Goal: Information Seeking & Learning: Find specific fact

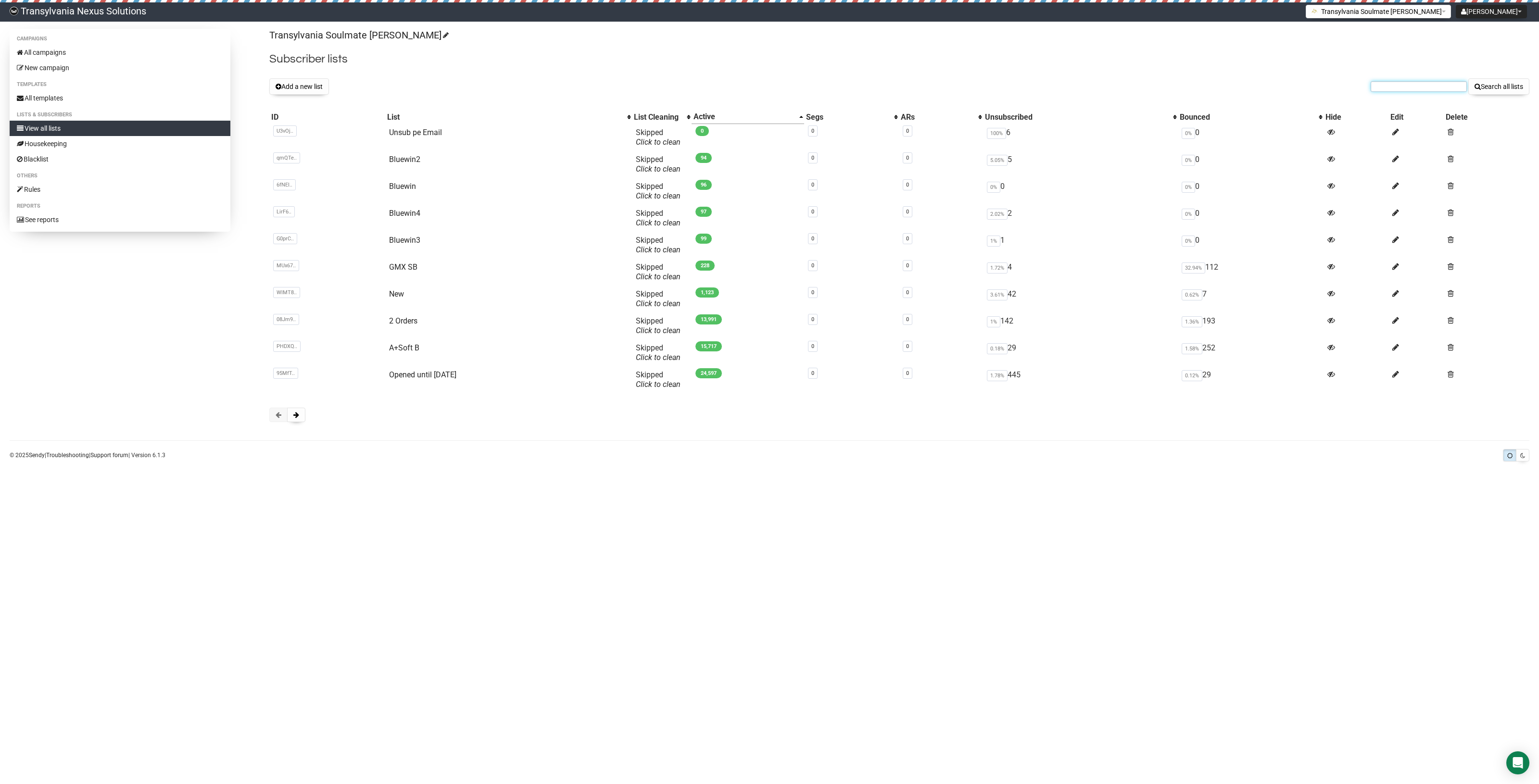
click at [1375, 88] on input "text" at bounding box center [1418, 87] width 96 height 11
paste input "dini78@hotmail.com"
type input "dini78@hotmail.com"
click at [1511, 83] on button "Search all lists" at bounding box center [1499, 86] width 61 height 16
click at [37, 129] on link "View all lists" at bounding box center [119, 128] width 220 height 16
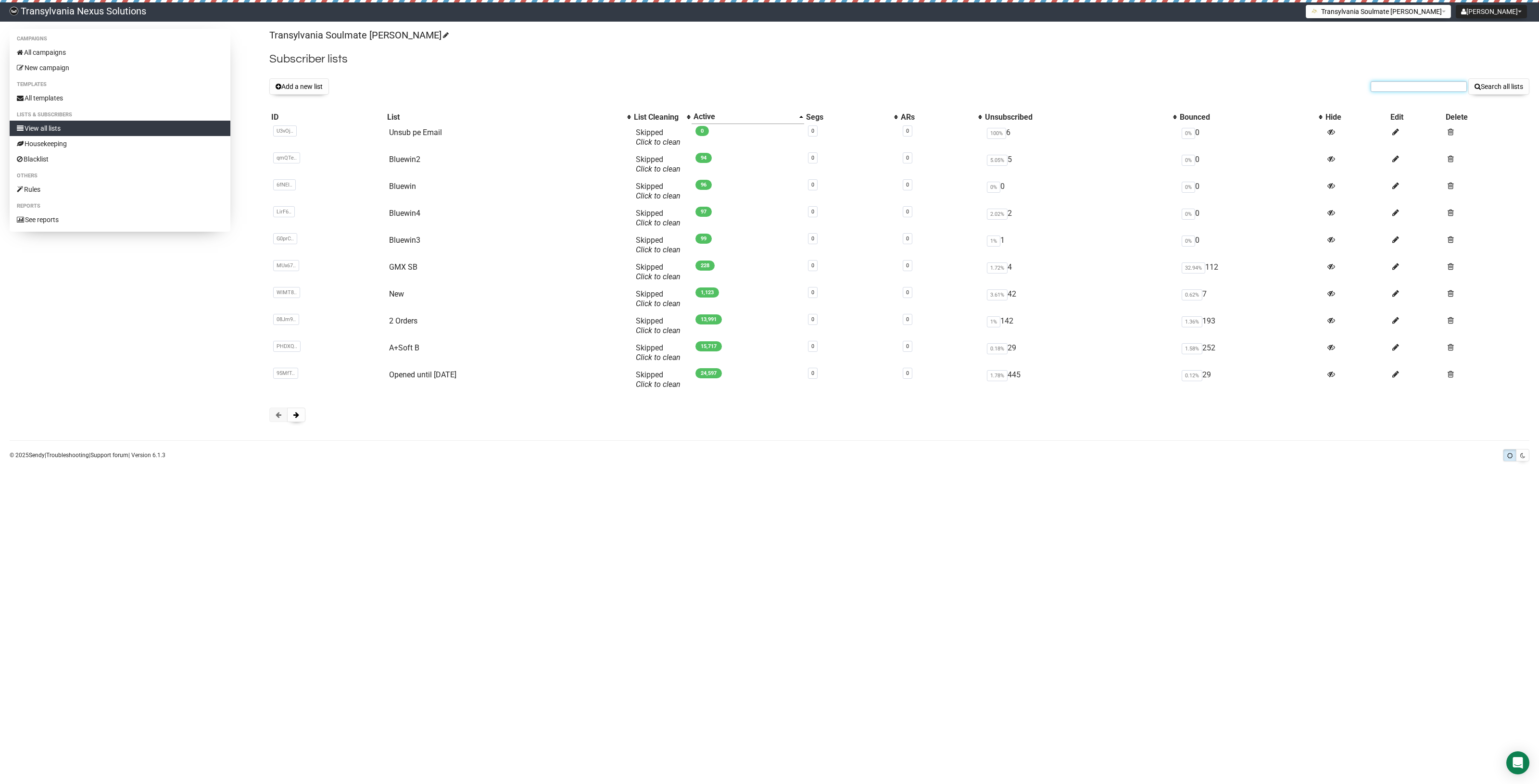
paste input "dini78@hotmail.com"
type input "[EMAIL_ADDRESS][DOMAIN_NAME]"
click at [1502, 90] on button "Search all lists" at bounding box center [1499, 86] width 61 height 16
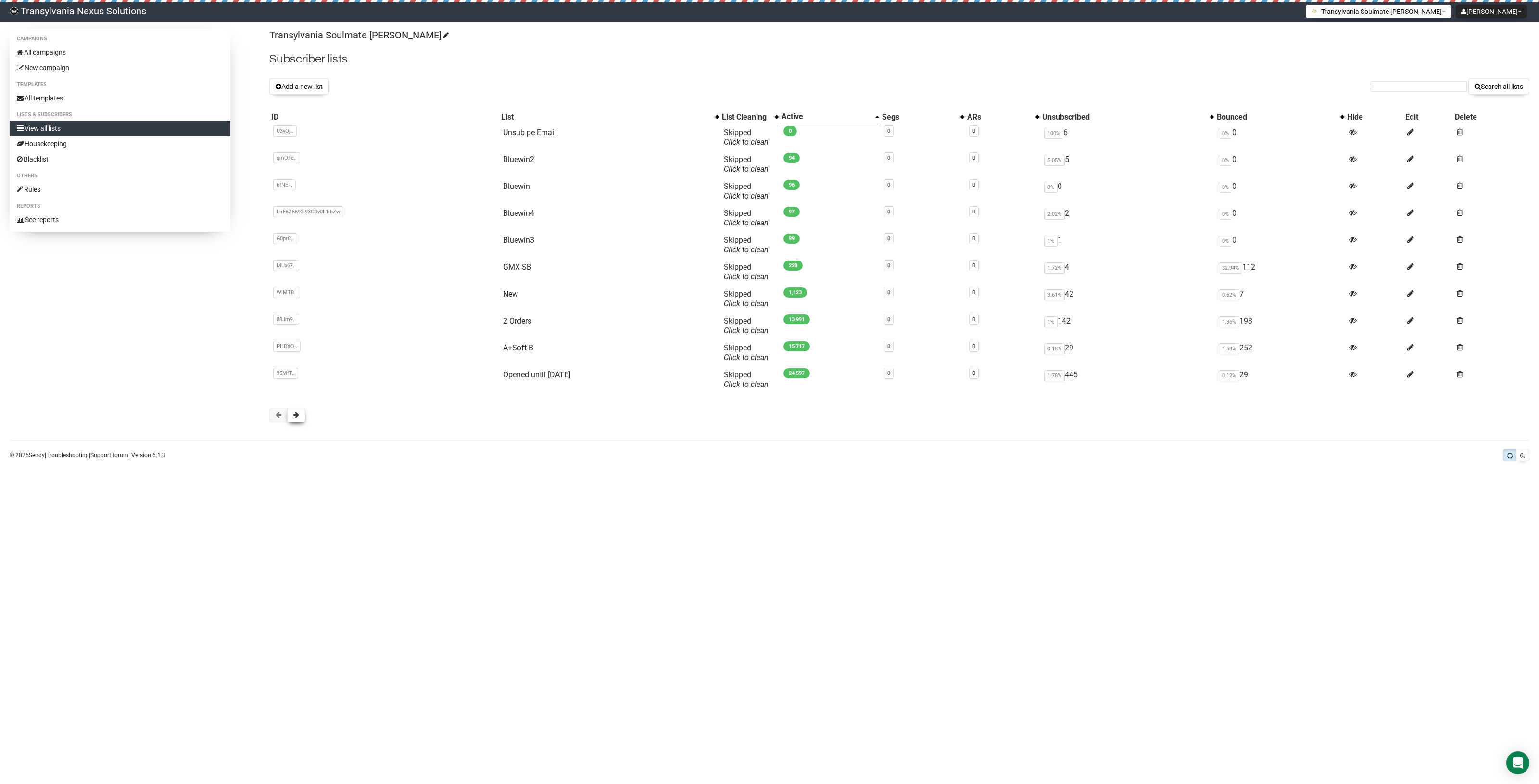
click at [294, 416] on span at bounding box center [296, 414] width 6 height 7
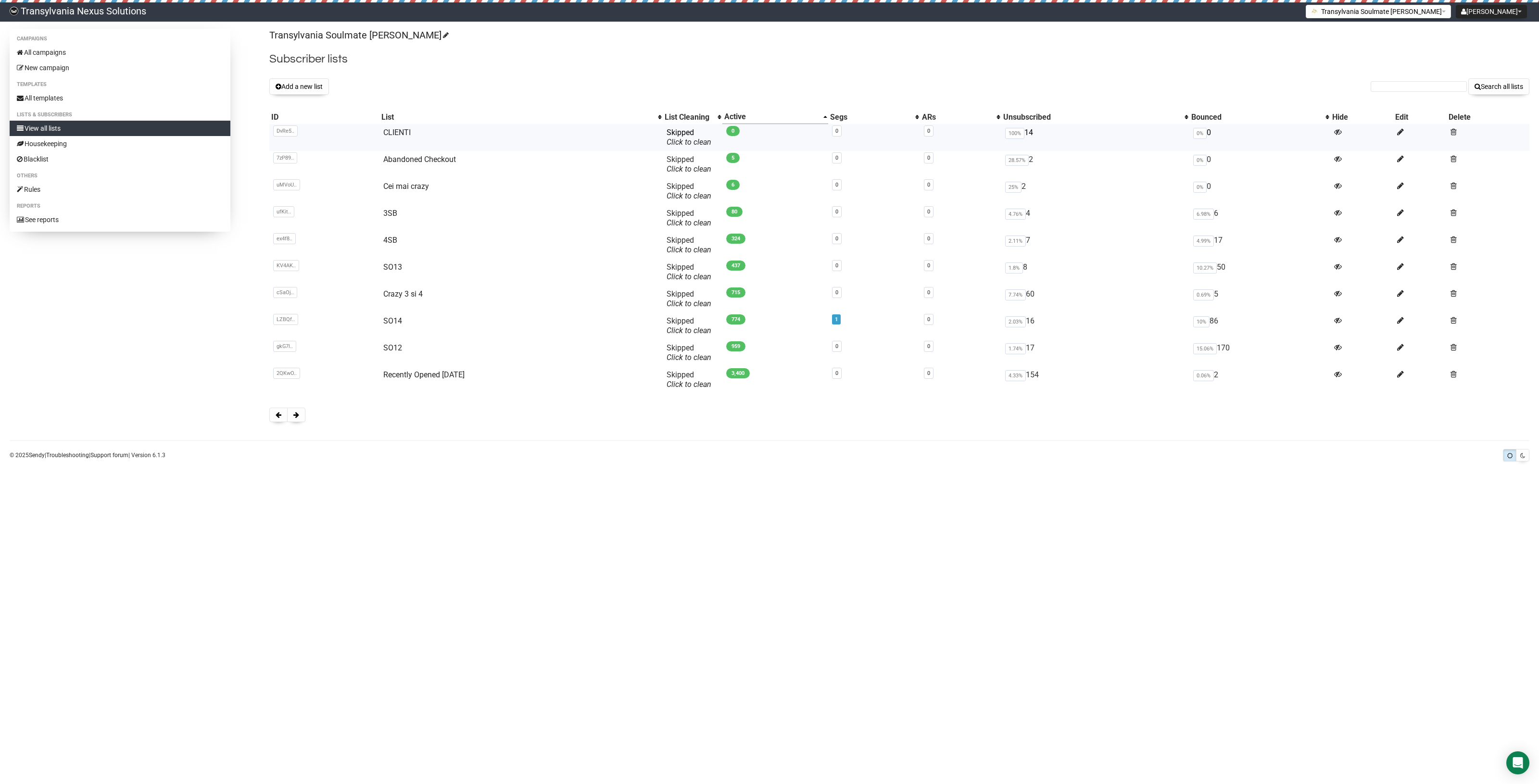
click at [397, 127] on td "CLIENTI" at bounding box center [521, 137] width 283 height 27
click at [388, 137] on td "CLIENTI" at bounding box center [521, 137] width 283 height 27
click at [398, 131] on link "CLIENTI" at bounding box center [397, 132] width 27 height 9
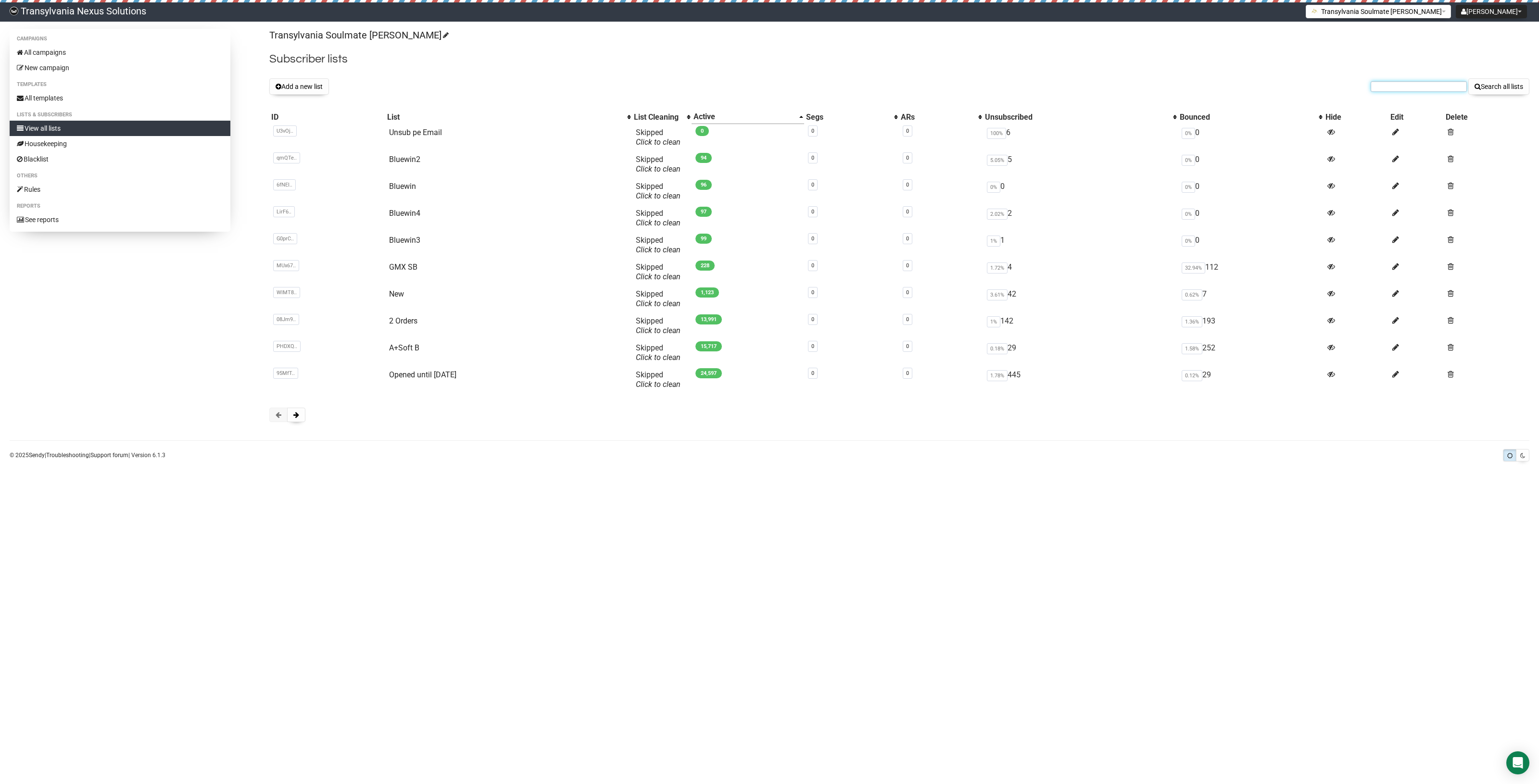
click at [1375, 83] on input "text" at bounding box center [1418, 87] width 96 height 11
paste input "iris.eidenberg@gmail.com"
type input "iris.eidenberg@gmail.com"
click at [1494, 88] on button "Search all lists" at bounding box center [1499, 86] width 61 height 16
click at [292, 419] on button at bounding box center [296, 415] width 19 height 14
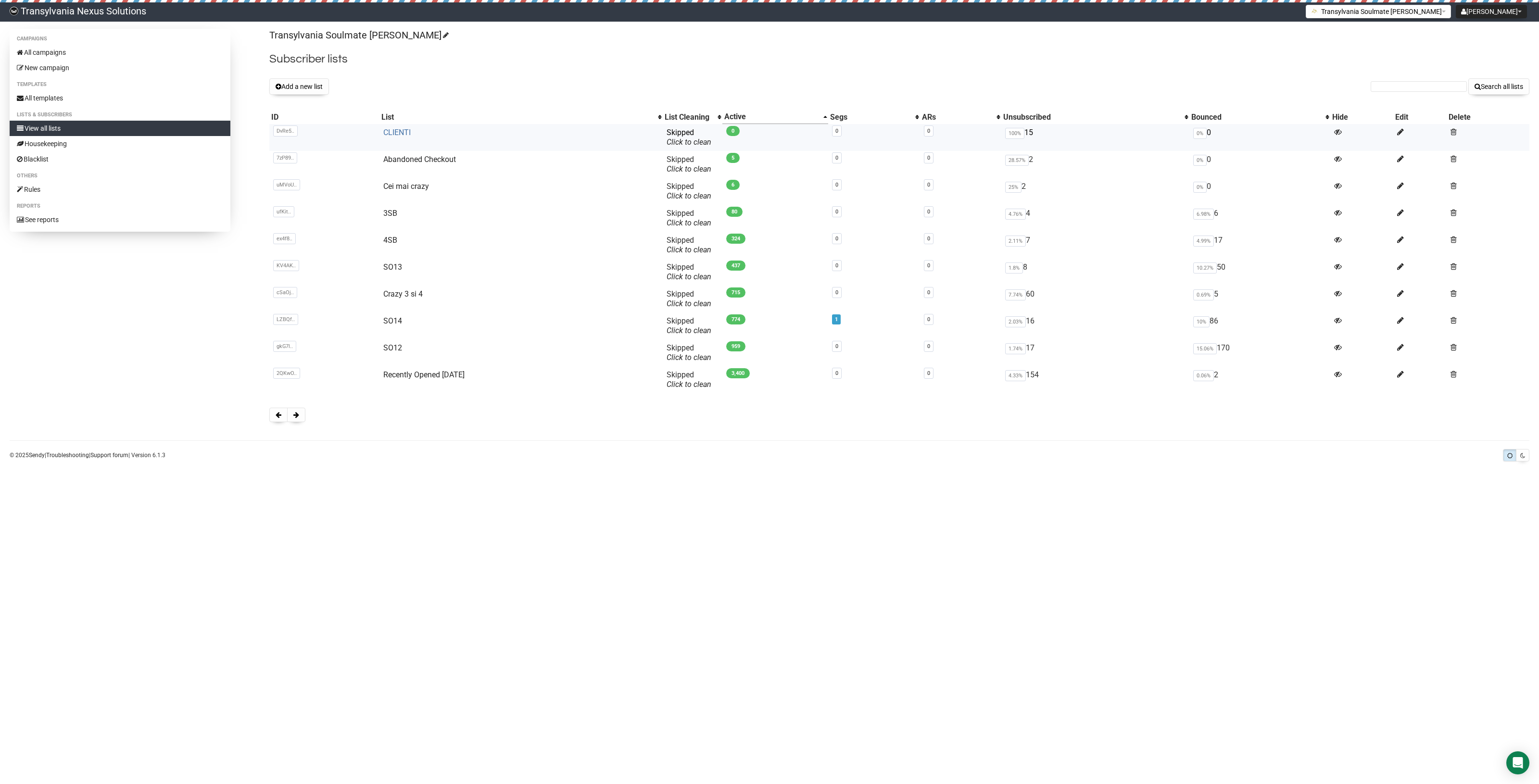
click at [396, 128] on link "CLIENTI" at bounding box center [397, 132] width 27 height 9
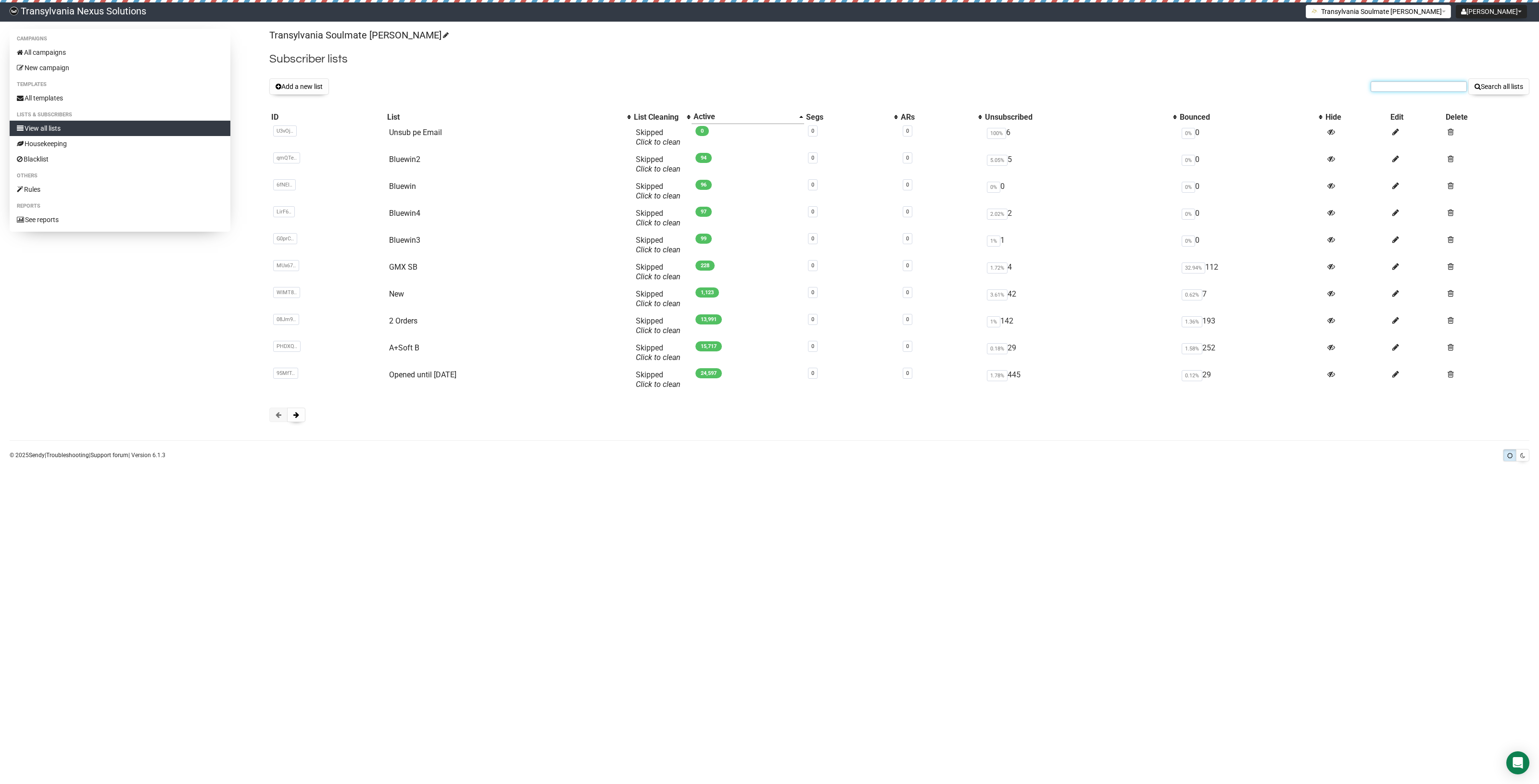
paste input "iris.eidenberg@gmail.com"
type input "iris.eidenberg@gmail.com"
click at [1489, 93] on button "Search all lists" at bounding box center [1499, 86] width 61 height 16
click at [60, 130] on link "View all lists" at bounding box center [119, 128] width 220 height 16
click at [575, 591] on body "Transylvania Nexus Solutions Radu Petre Tarean Settings Logout Transylvania Sou…" at bounding box center [770, 392] width 1539 height 784
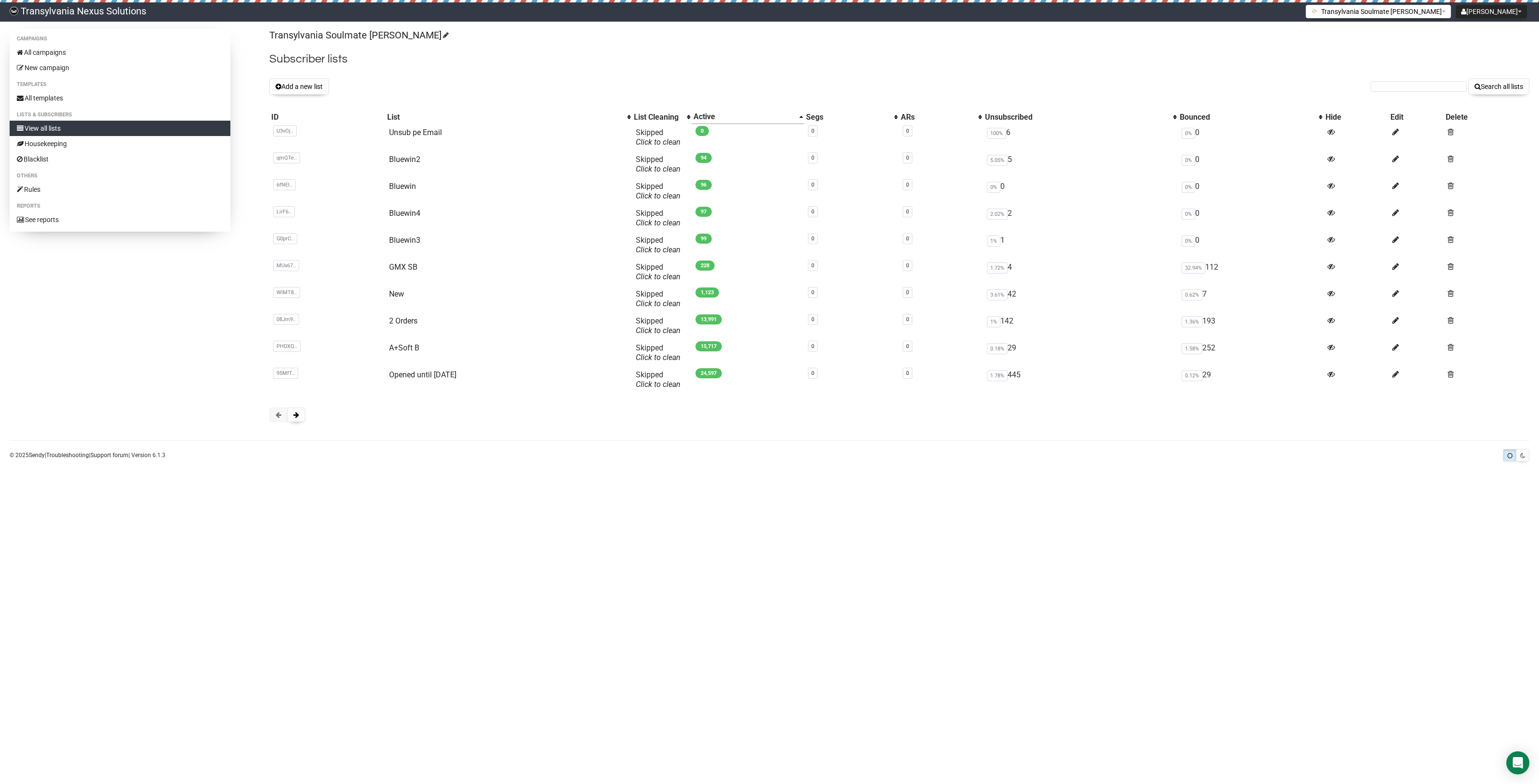
click at [516, 597] on body "Transylvania Nexus Solutions Radu Petre Tarean Settings Logout Transylvania Sou…" at bounding box center [770, 392] width 1539 height 784
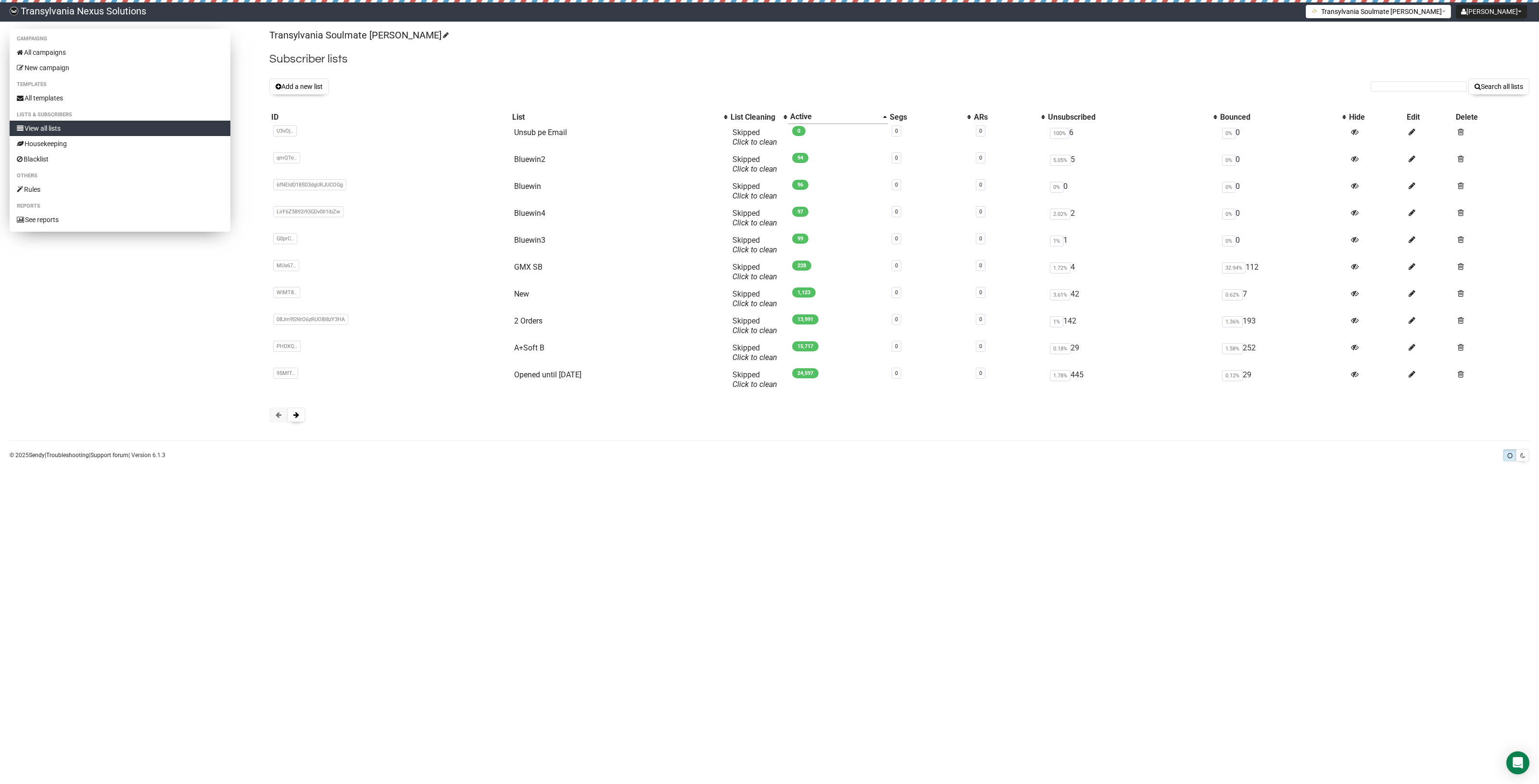
click at [68, 126] on link "View all lists" at bounding box center [119, 128] width 220 height 16
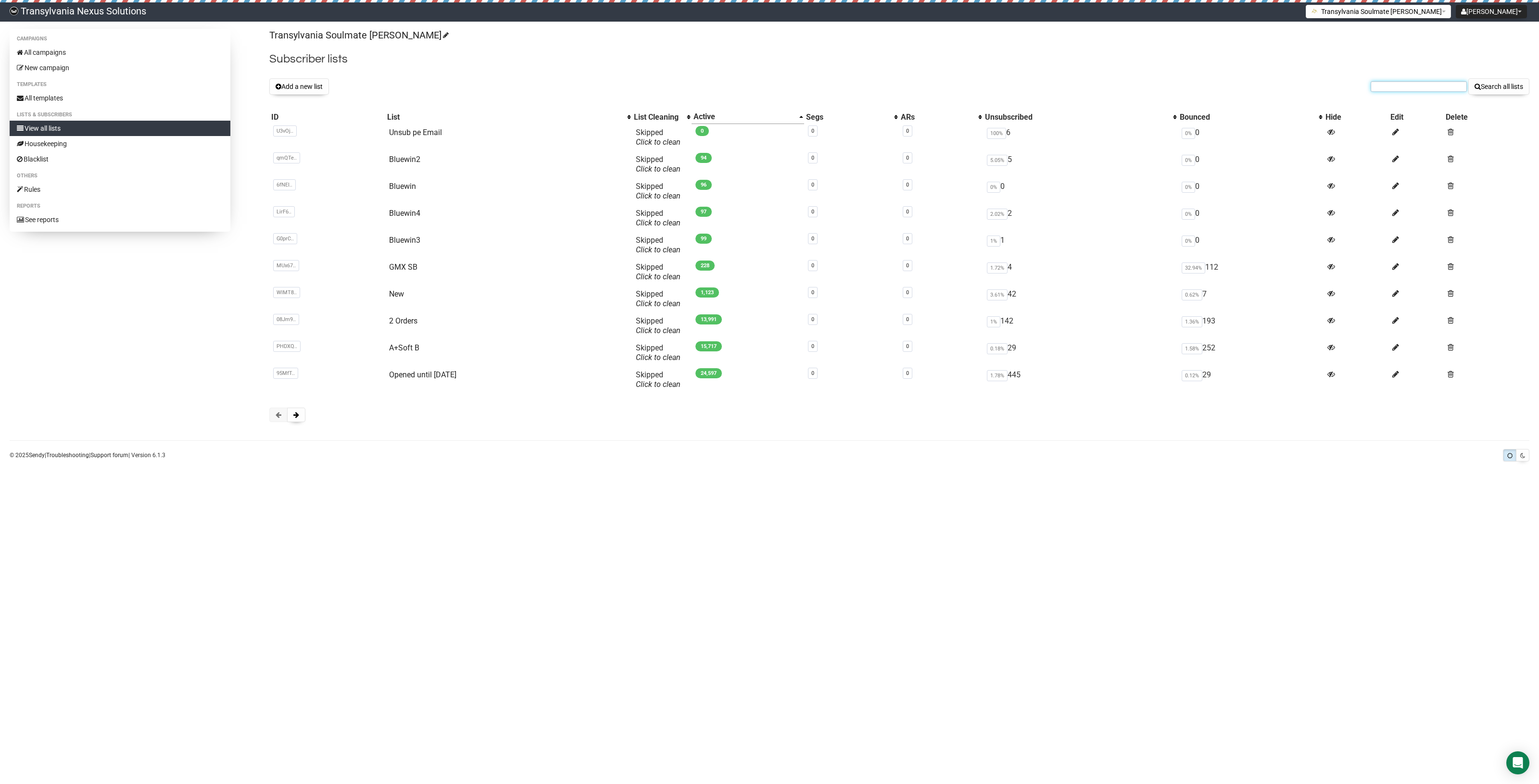
paste input "friseur.gabi@aon.at"
type input "friseur.gabi@aon.at"
click at [1518, 87] on button "Search all lists" at bounding box center [1499, 86] width 61 height 16
click at [299, 415] on span at bounding box center [296, 414] width 6 height 7
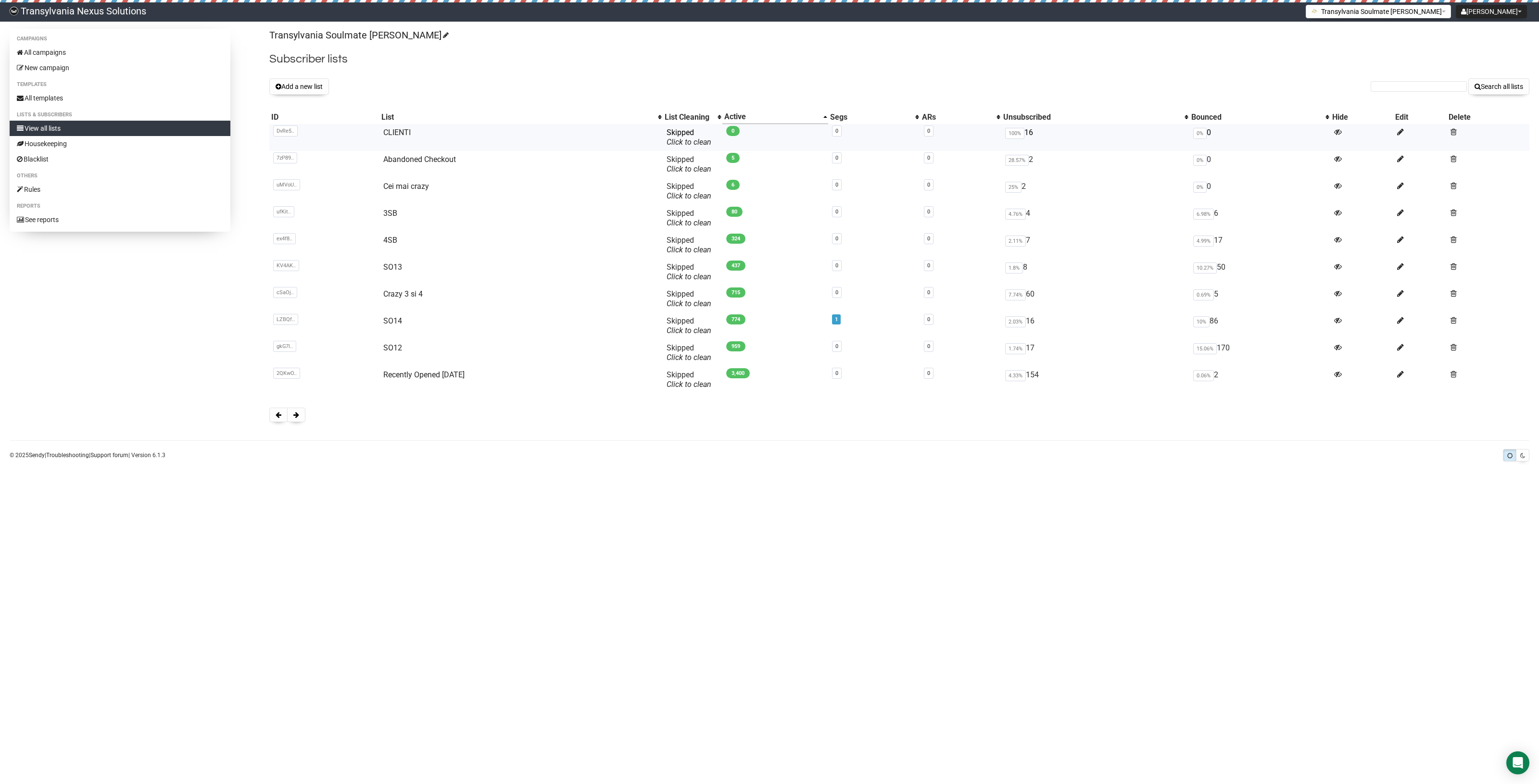
click at [388, 125] on td "CLIENTI" at bounding box center [521, 137] width 283 height 27
click at [400, 134] on link "CLIENTI" at bounding box center [397, 132] width 27 height 9
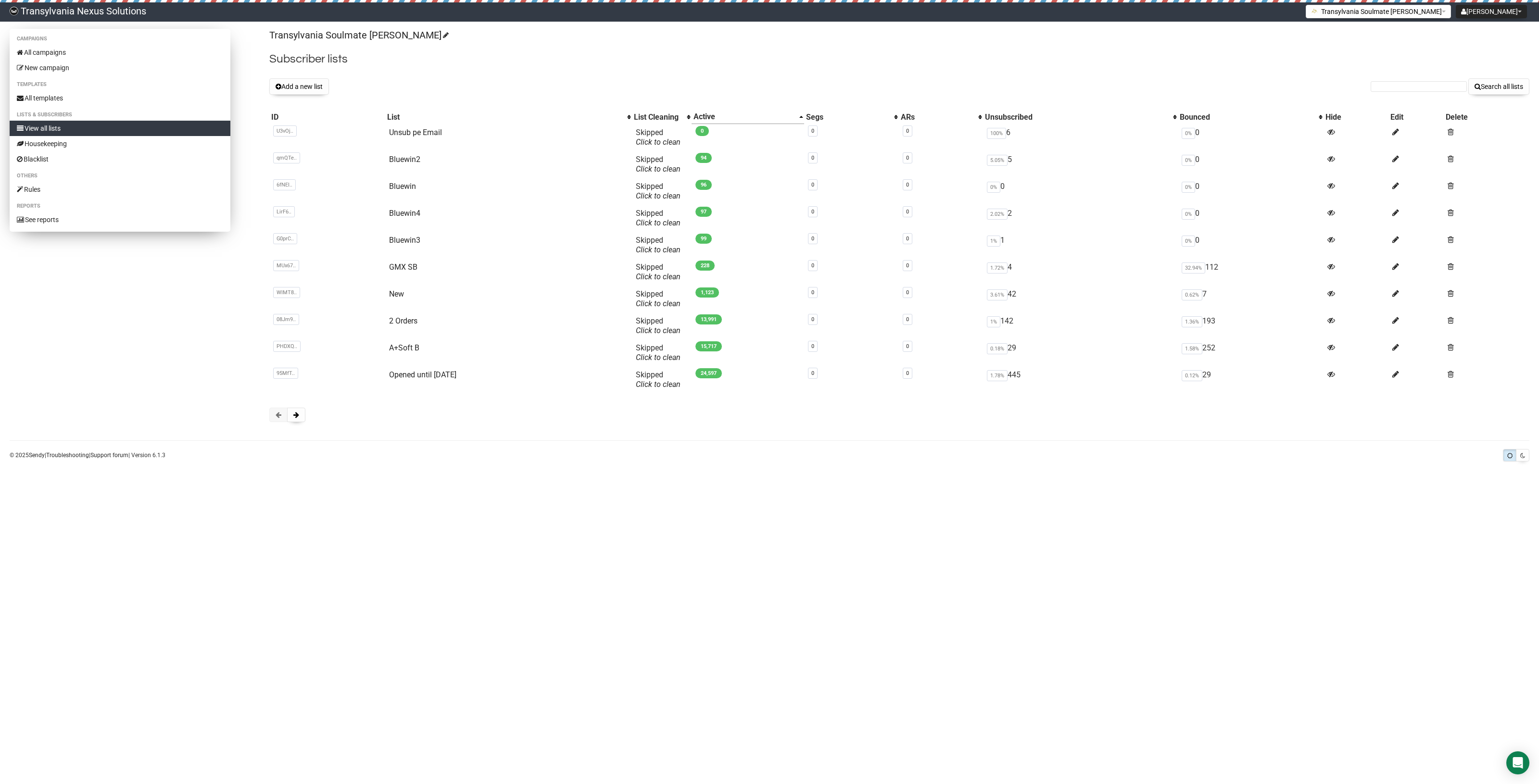
click at [68, 36] on li "Campaigns" at bounding box center [119, 39] width 220 height 11
click at [63, 47] on link "All campaigns" at bounding box center [119, 53] width 220 height 16
click at [1386, 85] on input "text" at bounding box center [1418, 87] width 96 height 11
paste input "[EMAIL_ADDRESS][DOMAIN_NAME]"
type input "[EMAIL_ADDRESS][DOMAIN_NAME]"
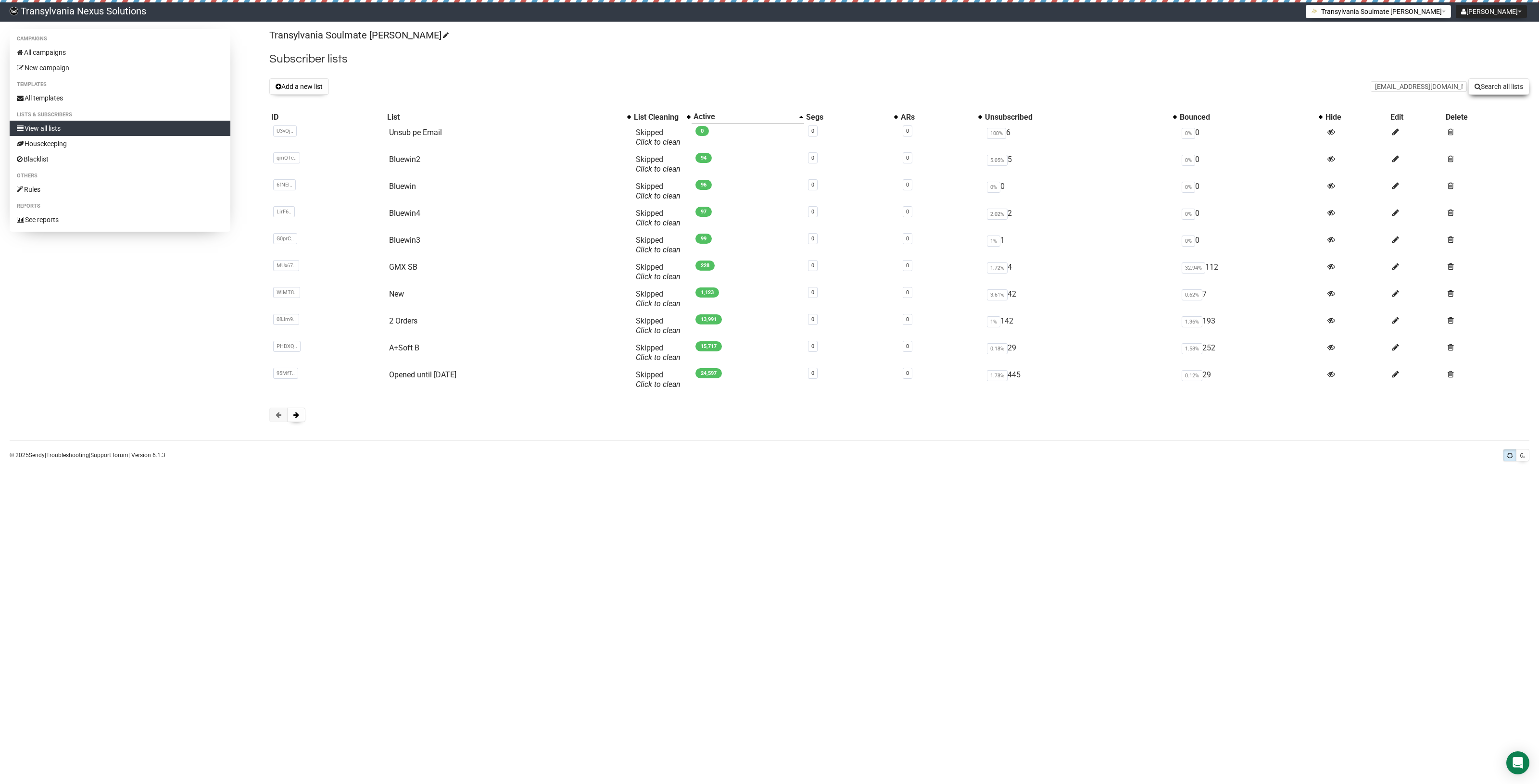
click at [1501, 85] on button "Search all lists" at bounding box center [1499, 86] width 61 height 16
click at [1496, 87] on button "Search all lists" at bounding box center [1499, 86] width 61 height 16
click at [31, 129] on link "View all lists" at bounding box center [119, 128] width 220 height 16
paste input "[EMAIL_ADDRESS][DOMAIN_NAME]"
type input "[EMAIL_ADDRESS][DOMAIN_NAME]"
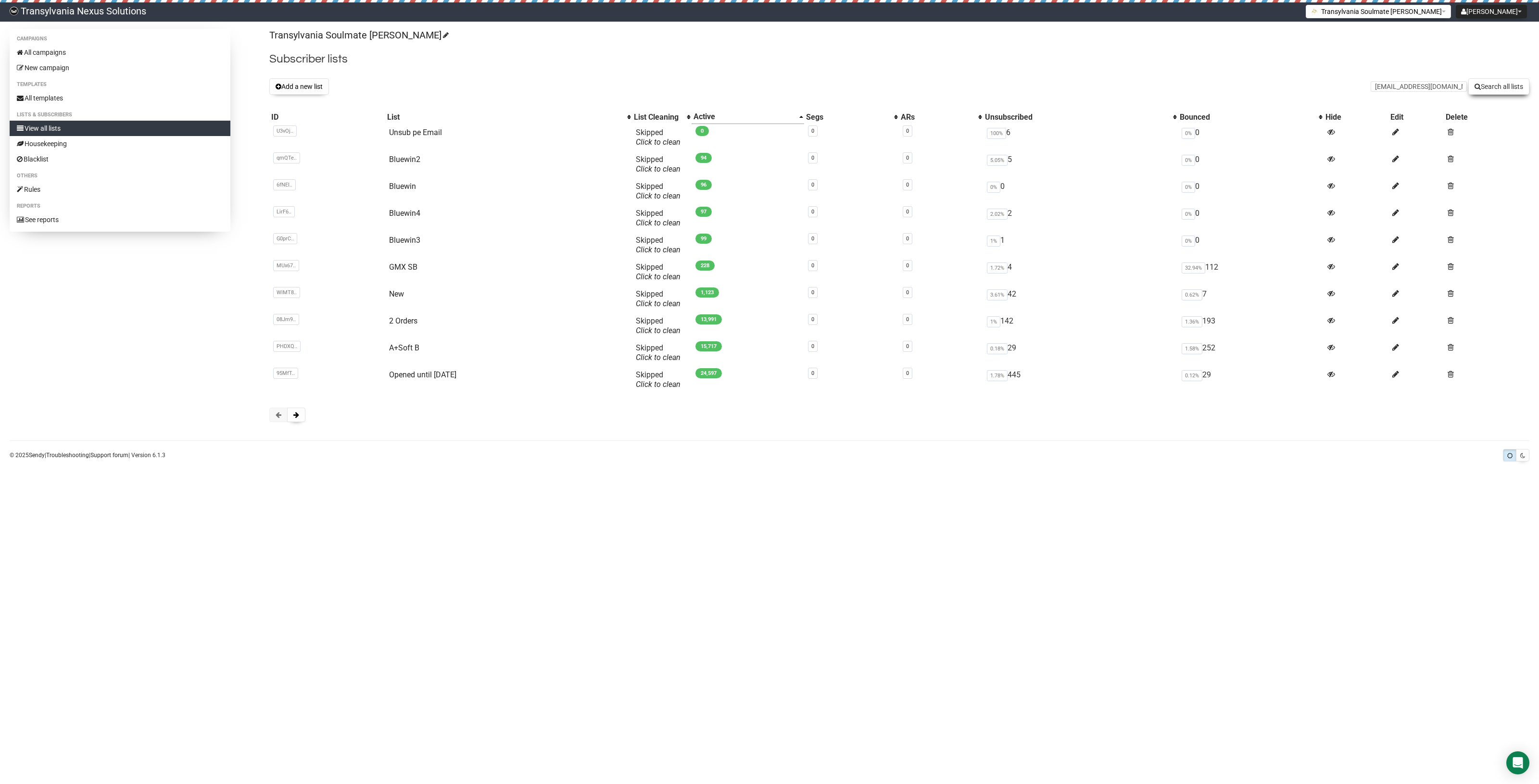
click at [1498, 90] on button "Search all lists" at bounding box center [1499, 86] width 61 height 16
drag, startPoint x: 436, startPoint y: 617, endPoint x: 450, endPoint y: 645, distance: 31.3
click at [436, 617] on body "Transylvania Nexus Solutions Radu Petre Tarean Settings Logout Transylvania Sou…" at bounding box center [770, 392] width 1539 height 784
drag, startPoint x: 1406, startPoint y: 78, endPoint x: 1395, endPoint y: 87, distance: 14.2
click at [1396, 85] on div "Transylvania Soulmate Decoder Subscriber lists Add a new list Search all lists …" at bounding box center [899, 230] width 1260 height 403
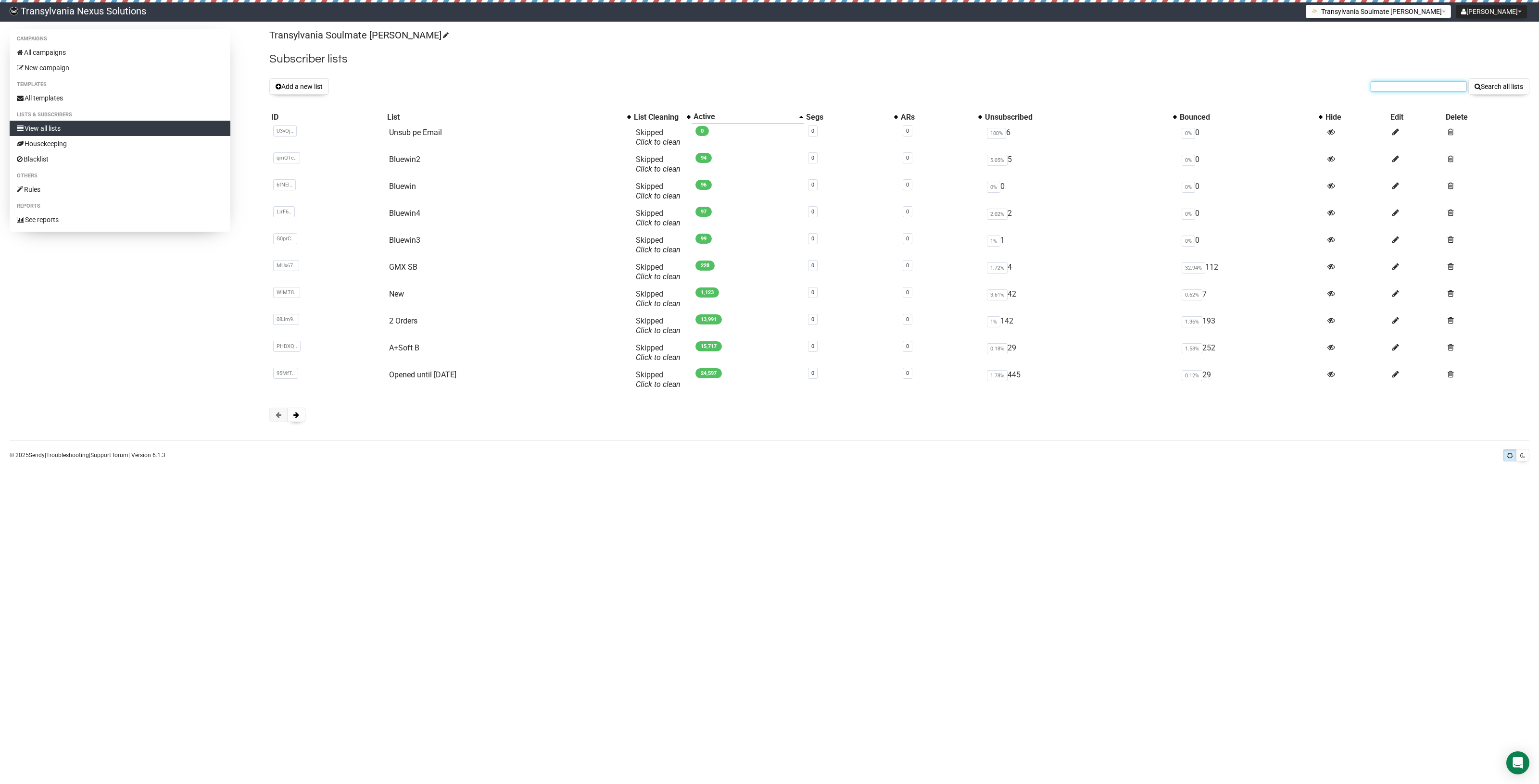
click at [1395, 87] on input "text" at bounding box center [1418, 87] width 96 height 11
paste input "katrin-raetzke@web.de Create payment Create invoice"
type input "katrin-raetzke@web.de Create payment Create invoice"
paste input "katrin-raetzke@web.de Create payment Create invoice"
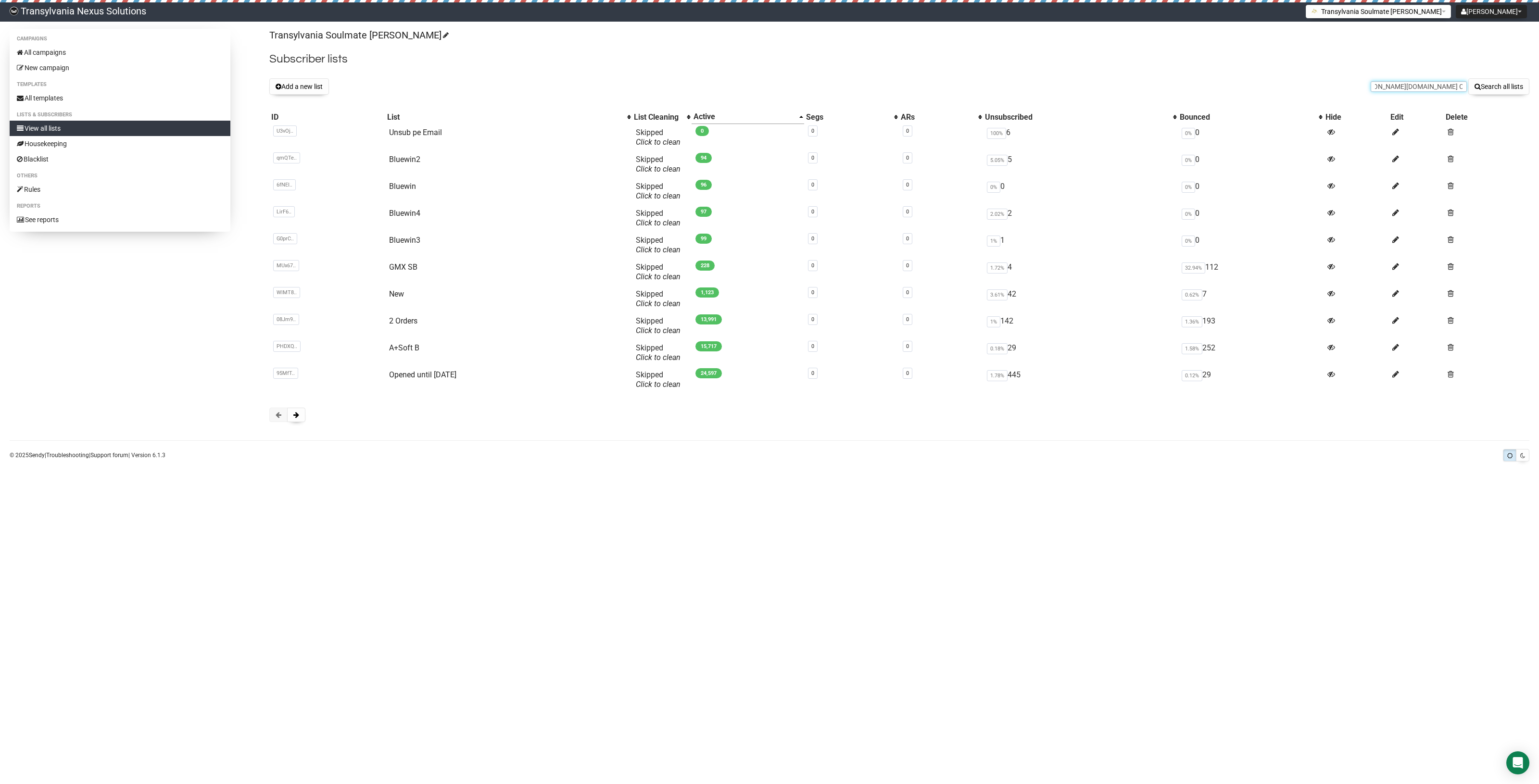
click at [1442, 84] on input "katrin-raetzke@web.de Create payment Create invoice" at bounding box center [1418, 87] width 96 height 11
click at [1449, 90] on input "katrin-raetzke@web.de Create payment Create invoice" at bounding box center [1418, 87] width 96 height 11
click at [1429, 94] on form "katrin-raetzke@web.de Create payment Create invoice Search all lists" at bounding box center [1450, 86] width 159 height 16
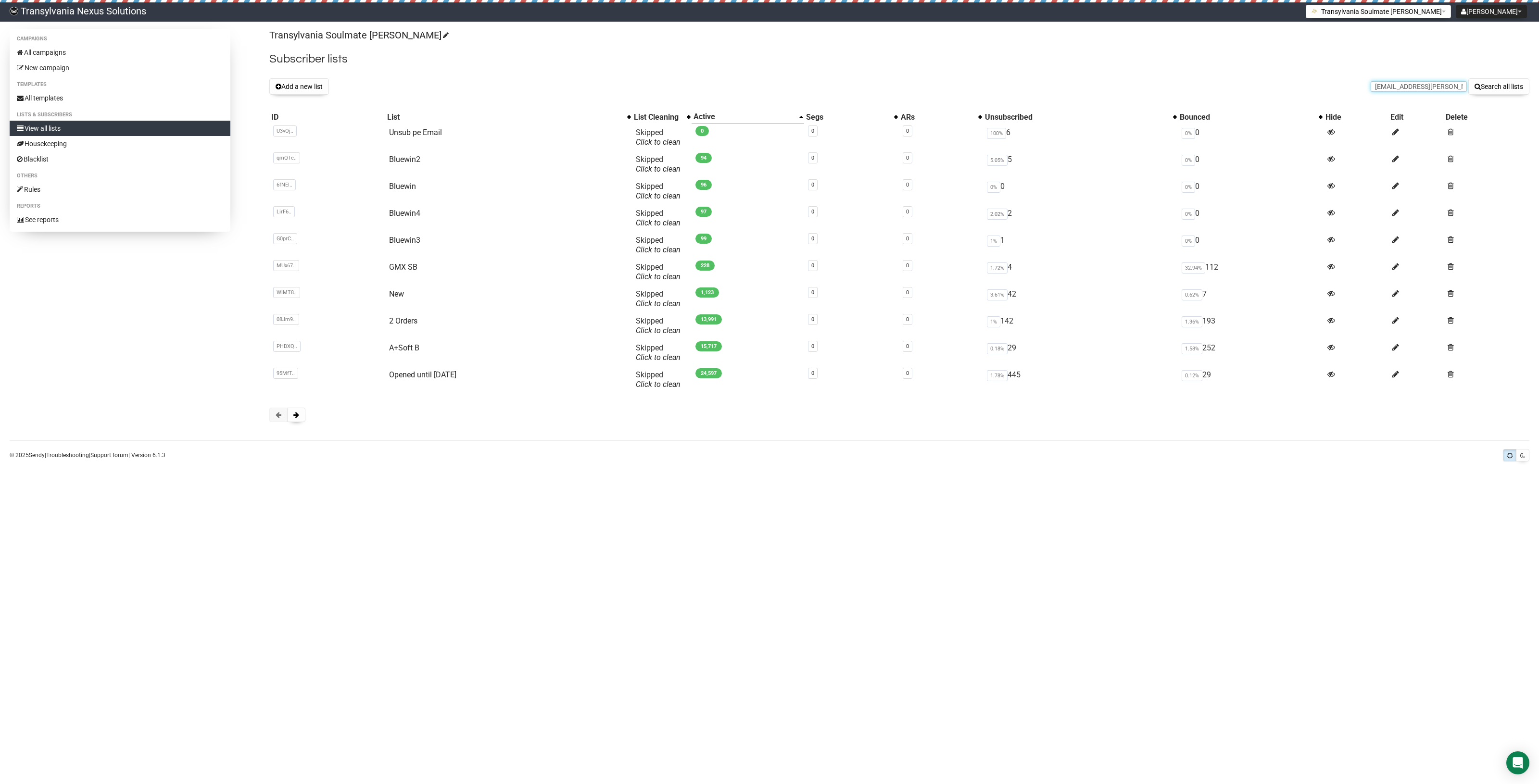
click at [1425, 87] on input "katrin-raetzke@web.de Create payment Create invoice" at bounding box center [1418, 87] width 96 height 11
drag, startPoint x: 1444, startPoint y: 83, endPoint x: 1538, endPoint y: 88, distance: 94.1
click at [1538, 88] on div "Campaigns All campaigns New campaign Templates All templates Lists & subscriber…" at bounding box center [770, 247] width 1539 height 436
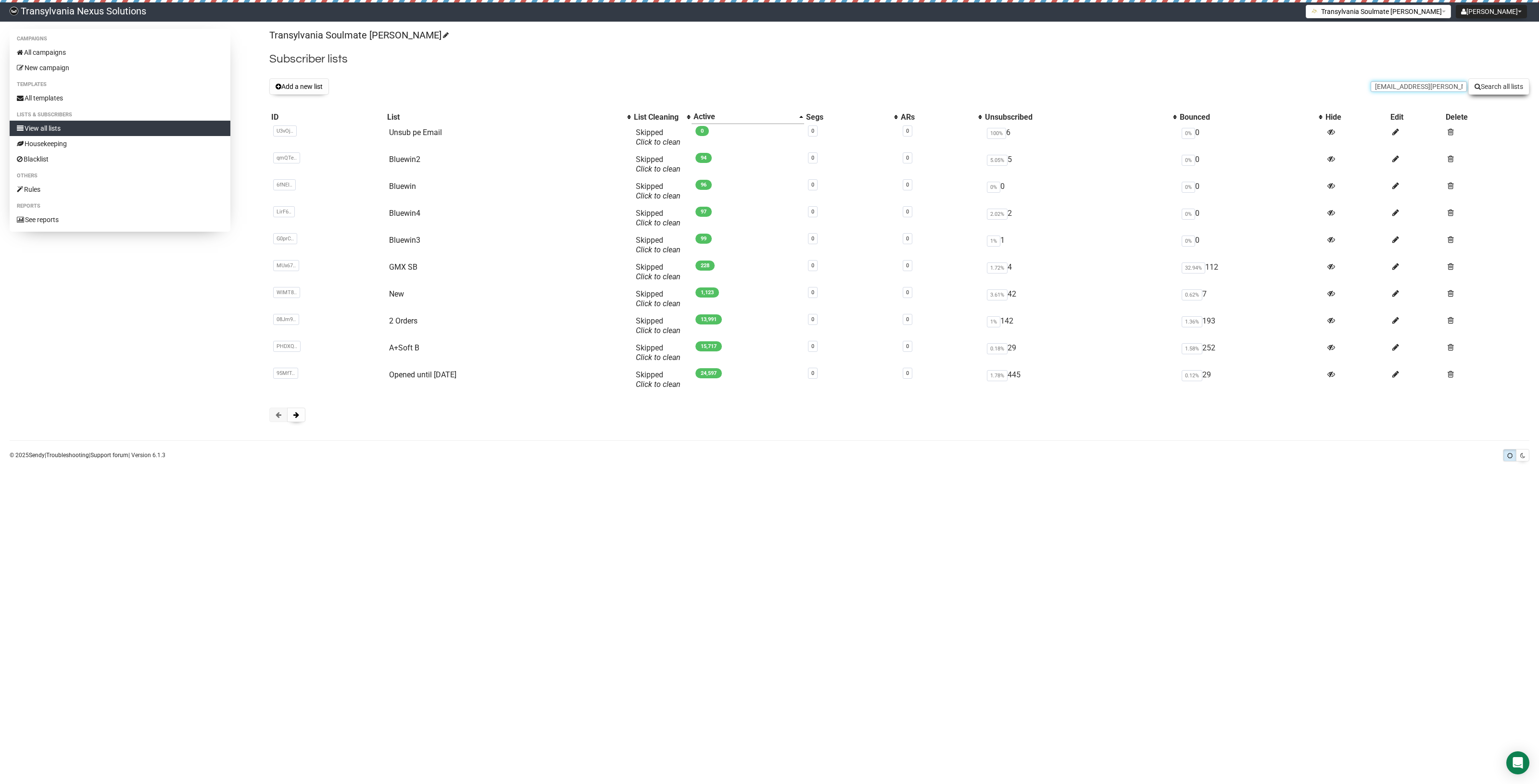
type input "katrin-raetzke@web.de"
drag, startPoint x: 1496, startPoint y: 88, endPoint x: 1497, endPoint y: 83, distance: 5.1
click at [1496, 88] on button "Search all lists" at bounding box center [1499, 86] width 61 height 16
click at [292, 410] on button at bounding box center [296, 415] width 19 height 14
click at [297, 418] on span at bounding box center [296, 414] width 6 height 7
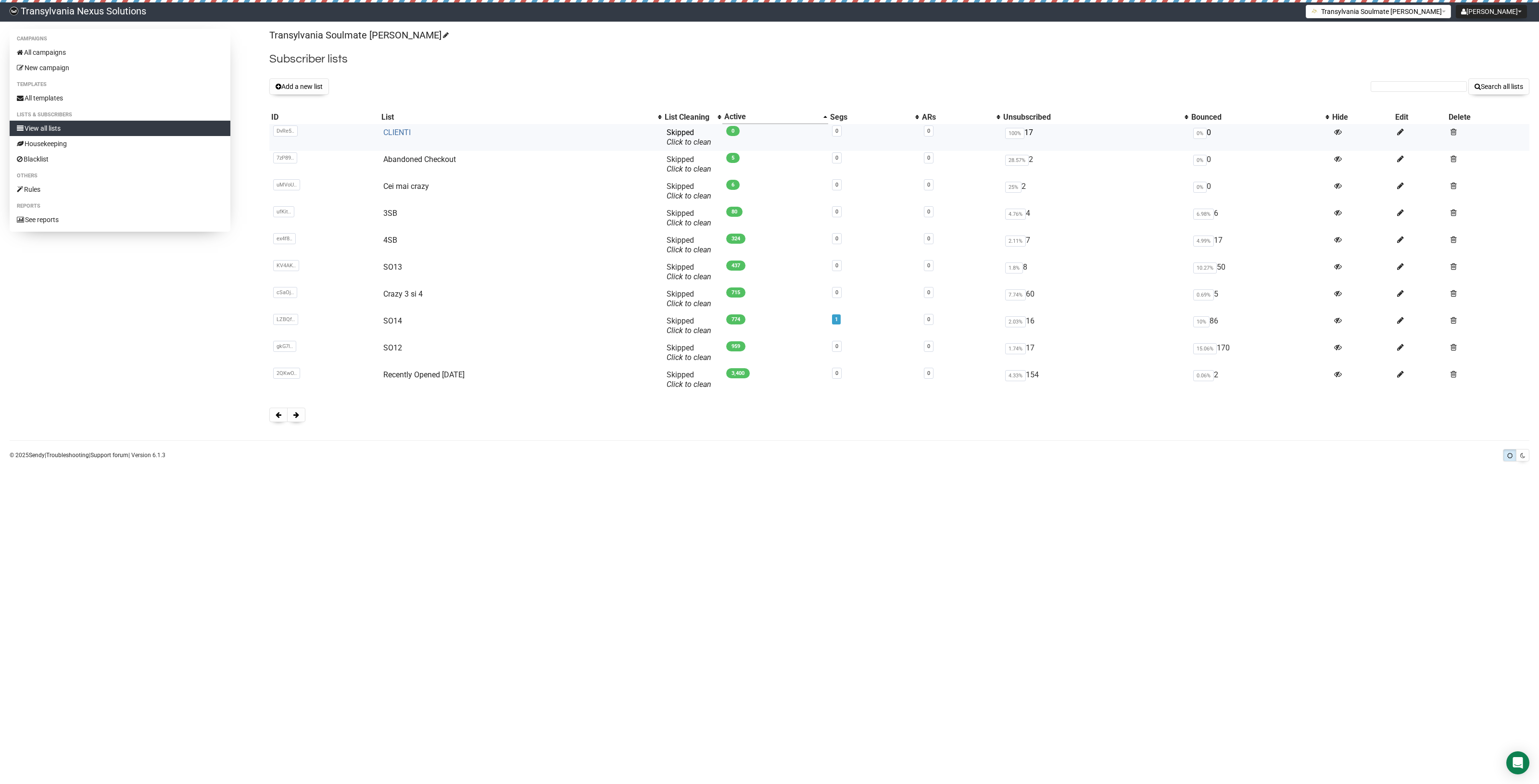
click at [396, 136] on link "CLIENTI" at bounding box center [397, 132] width 27 height 9
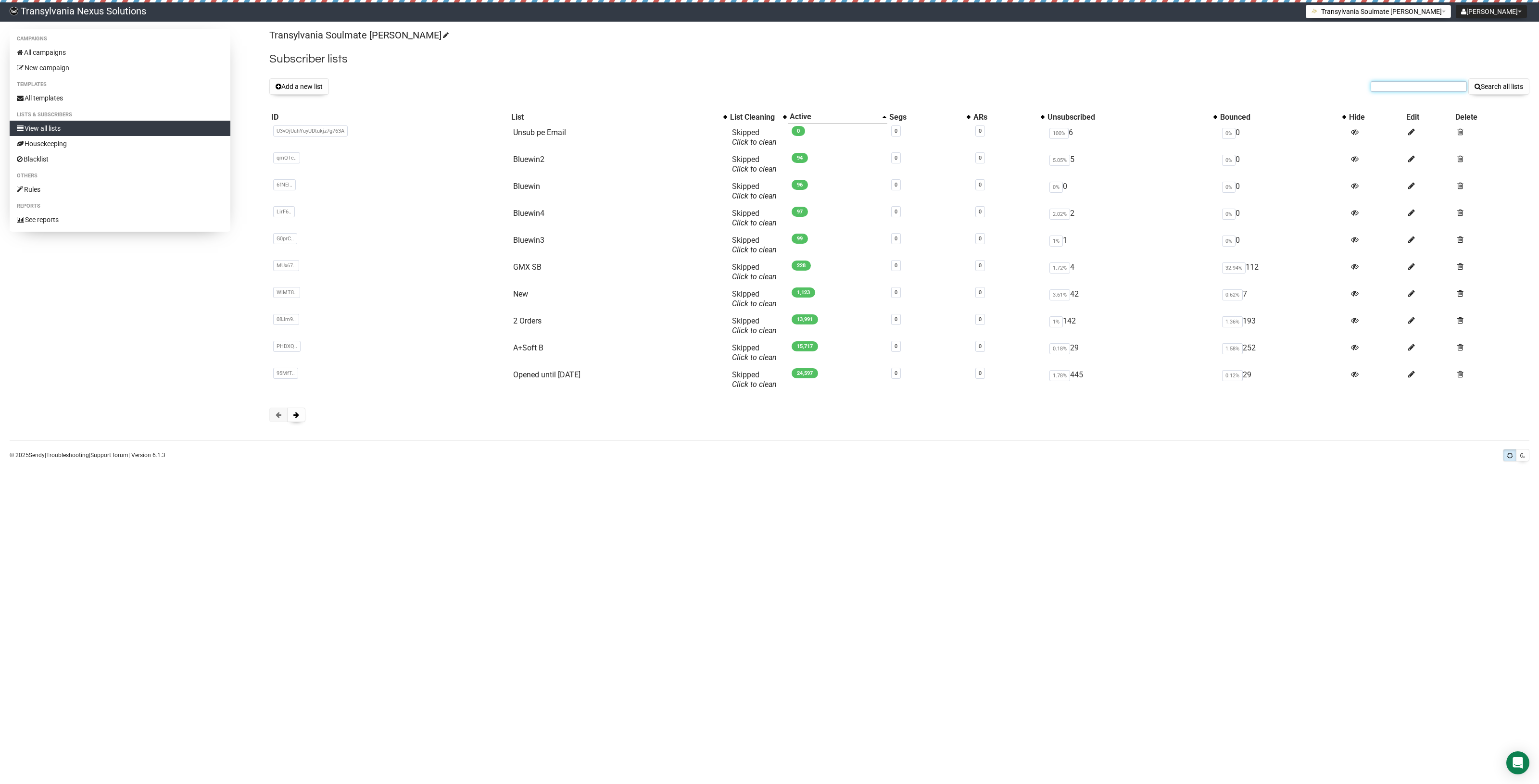
click at [1407, 87] on input "text" at bounding box center [1418, 87] width 96 height 11
paste input "https://transylvania-nexus-solutions.sendybay.com/subscribers?i=1&l=60#:~:text=…"
click at [1401, 88] on input "https://transylvania-nexus-solutions.sendybay.com/subscribers?i=1&l=60#:~:text=…" at bounding box center [1418, 87] width 96 height 11
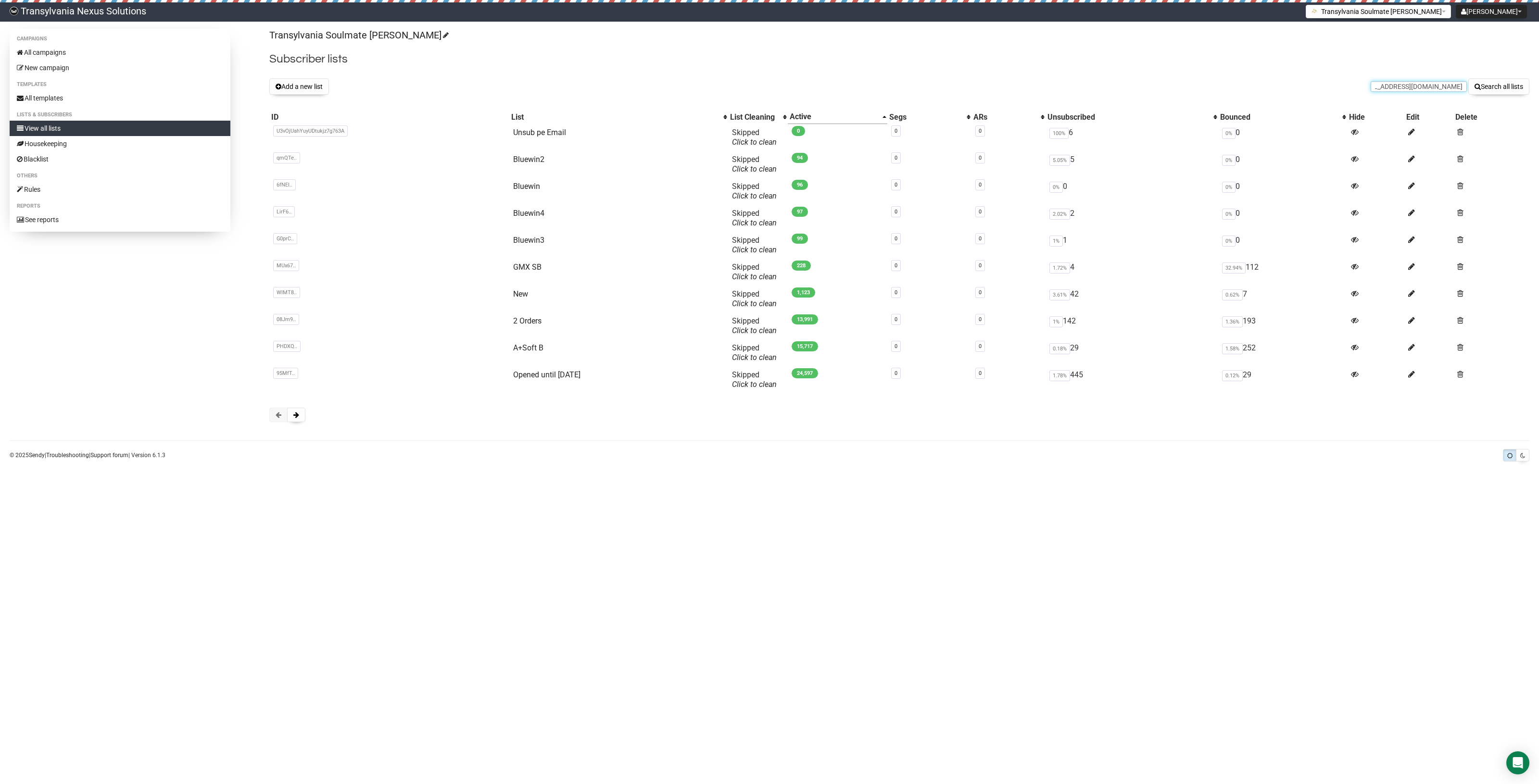
click at [1401, 88] on input "https://transylvania-nexus-solutions.sendybay.com/subscribers?i=1&l=60#:~:text=…" at bounding box center [1418, 87] width 96 height 11
type input "https://transylvania-nexus-solutions.sendybay.com/subscribers?i=1&l=60#:~:text=…"
click at [1396, 97] on div "Transylvania Soulmate Decoder Subscriber lists Add a new list https://transylva…" at bounding box center [899, 230] width 1260 height 403
click at [1411, 78] on form "https://transylvania-nexus-solutions.sendybay.com/subscribers?i=1&l=60#:~:text=…" at bounding box center [1450, 86] width 159 height 16
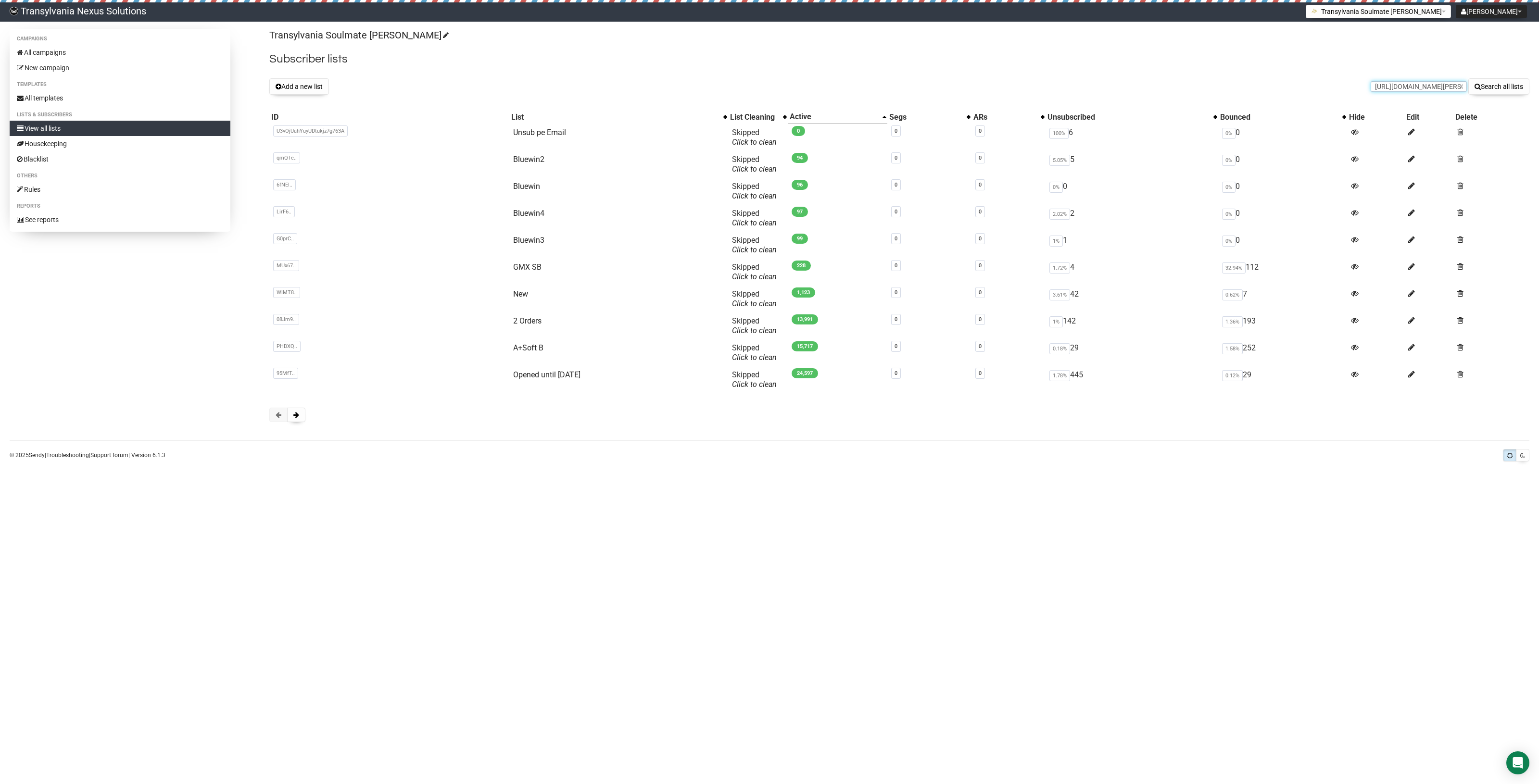
click at [1405, 83] on input "https://transylvania-nexus-solutions.sendybay.com/subscribers?i=1&l=60#:~:text=…" at bounding box center [1418, 87] width 96 height 11
click at [924, 565] on body "Transylvania Nexus Solutions Radu Petre Tarean Settings Logout Transylvania Sou…" at bounding box center [770, 392] width 1539 height 784
click at [1382, 87] on input "text" at bounding box center [1418, 87] width 96 height 11
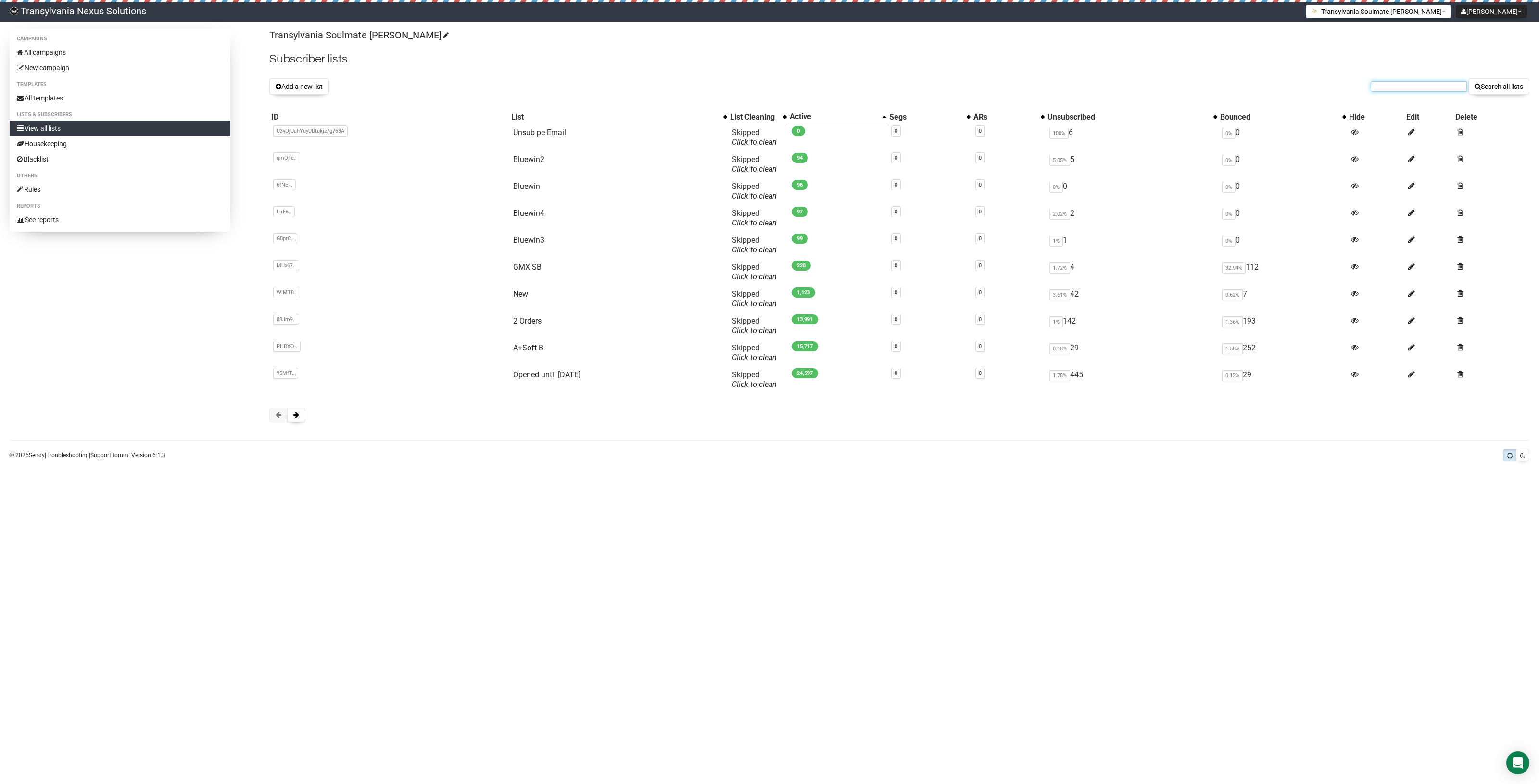
paste input "katrin-raetzke@web.de"
type input "katrin-raetzke@web.de"
click at [1501, 90] on button "Search all lists" at bounding box center [1499, 86] width 61 height 16
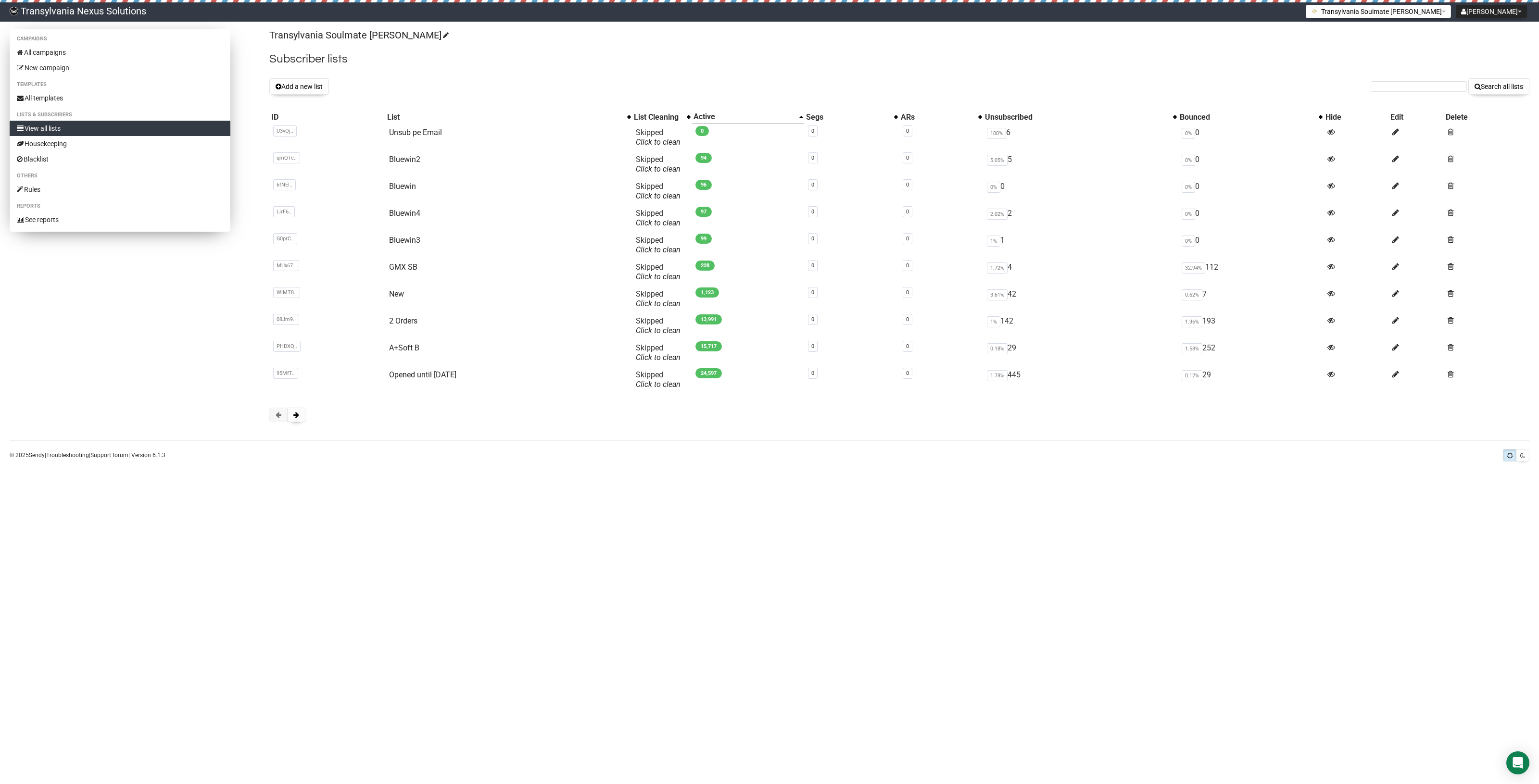
click at [127, 128] on link "View all lists" at bounding box center [119, 128] width 220 height 16
click at [85, 50] on link "All campaigns" at bounding box center [119, 53] width 220 height 16
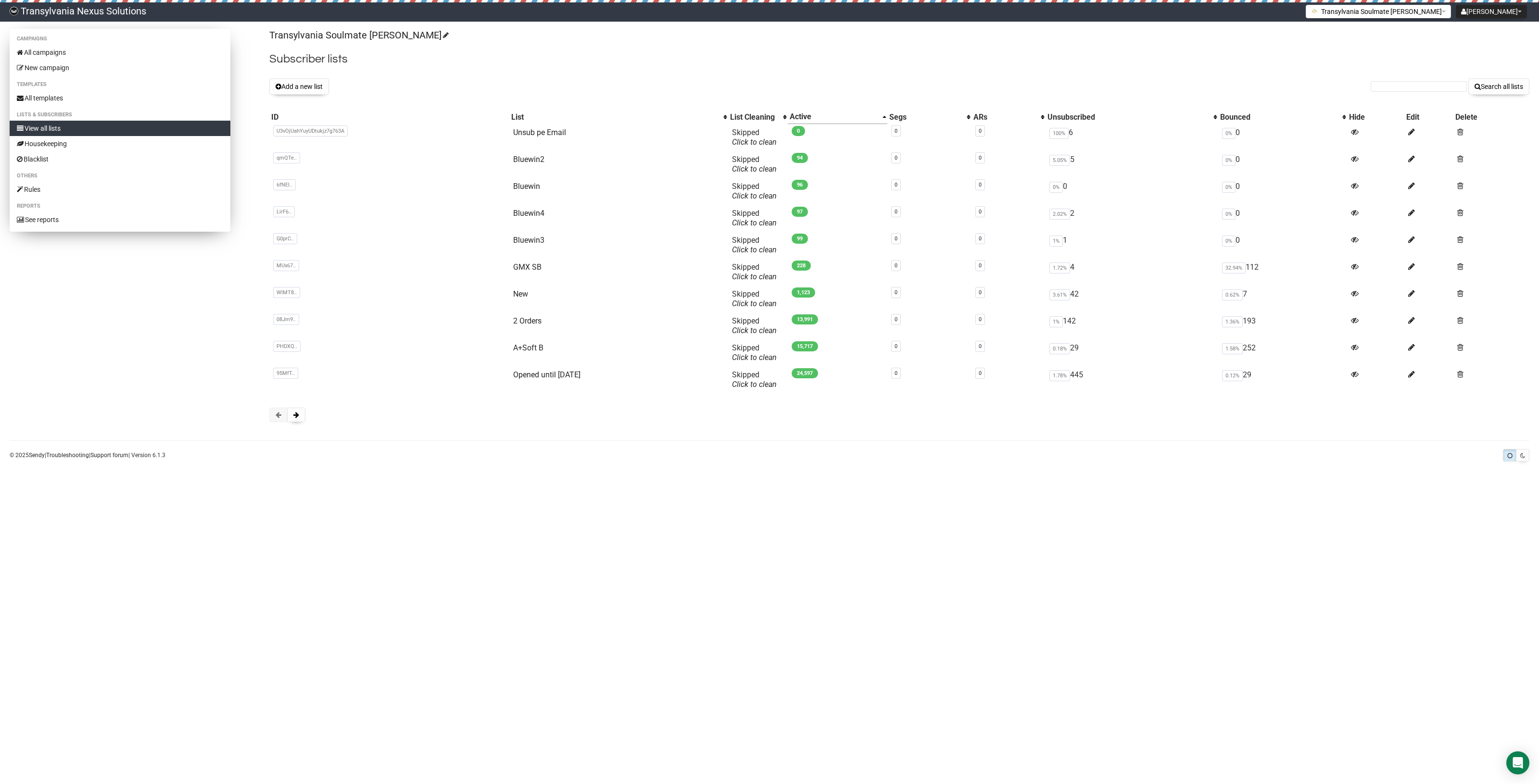
click at [93, 125] on link "View all lists" at bounding box center [119, 128] width 220 height 16
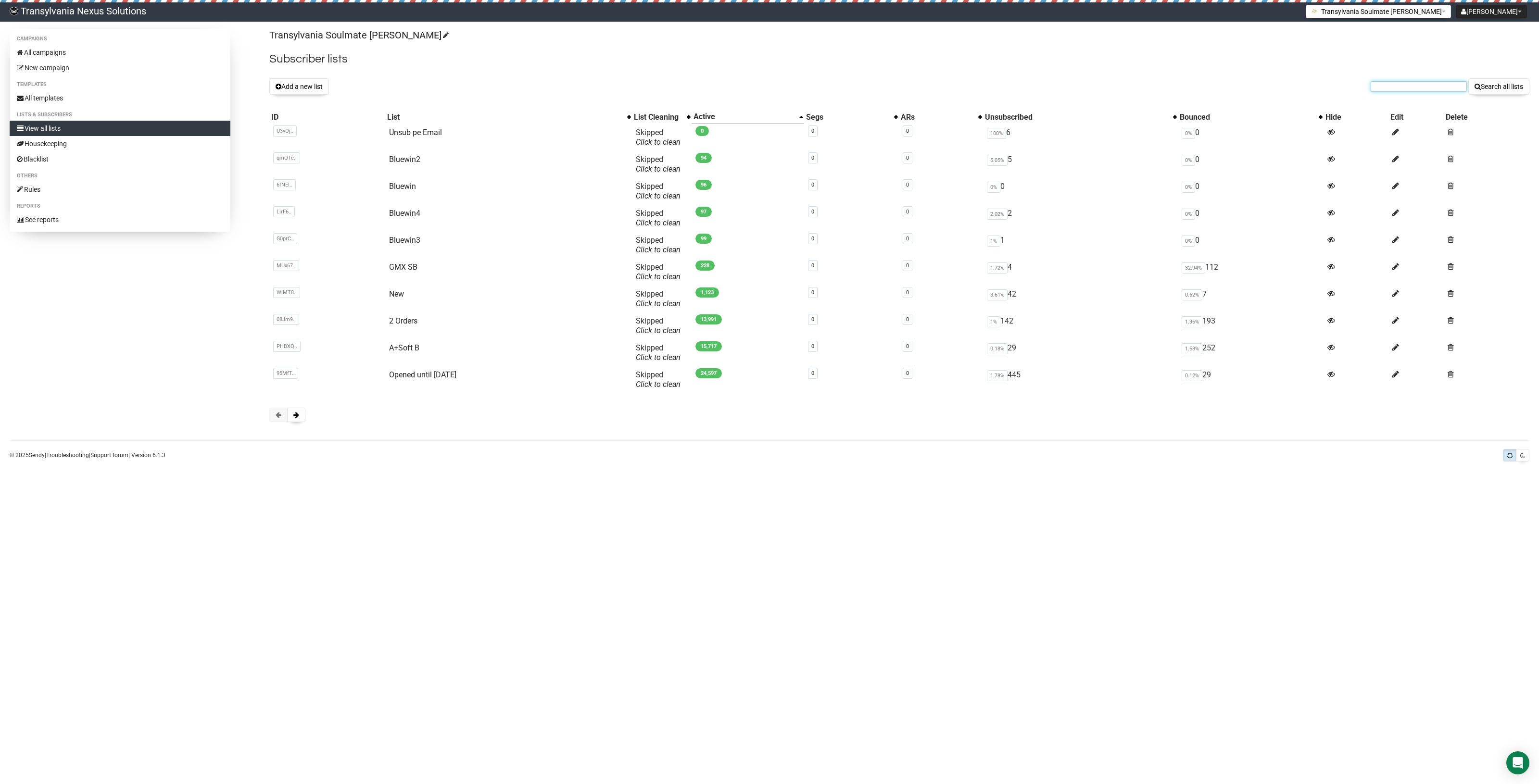
drag, startPoint x: 1427, startPoint y: 82, endPoint x: 1418, endPoint y: 90, distance: 12.0
click at [1427, 82] on input "text" at bounding box center [1418, 87] width 96 height 11
paste input "[PERSON_NAME][EMAIL_ADDRESS][DOMAIN_NAME]"
type input "[PERSON_NAME][EMAIL_ADDRESS][DOMAIN_NAME]"
click at [1497, 89] on button "Search all lists" at bounding box center [1499, 86] width 61 height 16
